Goal: Information Seeking & Learning: Learn about a topic

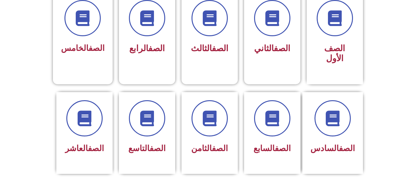
scroll to position [213, 0]
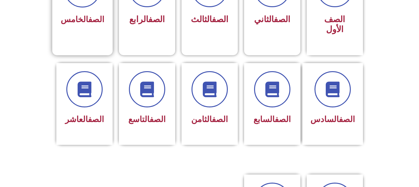
click at [75, 21] on span "الصف الخامس" at bounding box center [82, 19] width 43 height 9
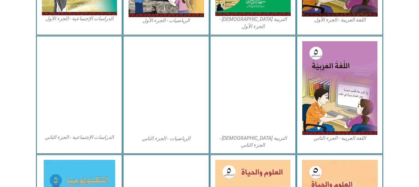
scroll to position [304, 0]
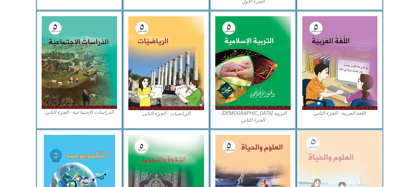
click at [354, 169] on img at bounding box center [339, 181] width 83 height 102
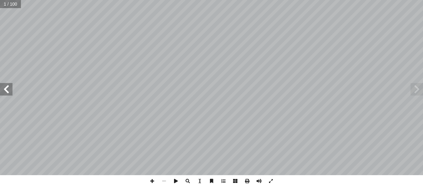
click at [6, 87] on span at bounding box center [6, 89] width 13 height 13
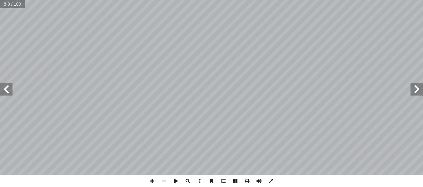
click at [6, 87] on span at bounding box center [6, 89] width 13 height 13
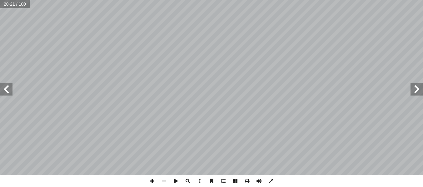
click at [153, 180] on span at bounding box center [152, 181] width 12 height 12
click at [154, 180] on span at bounding box center [152, 181] width 12 height 12
click at [164, 181] on span at bounding box center [164, 181] width 12 height 12
click at [154, 180] on span at bounding box center [152, 181] width 12 height 12
